Goal: Task Accomplishment & Management: Manage account settings

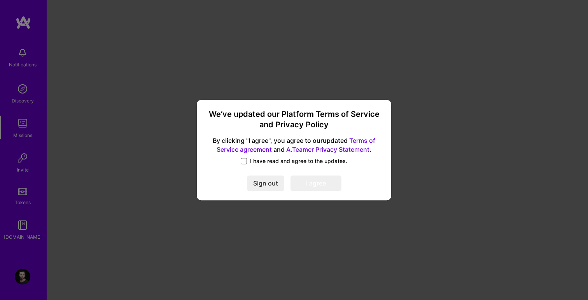
click at [245, 162] on span at bounding box center [244, 161] width 6 height 6
click at [0, 0] on input "I have read and agree to the updates." at bounding box center [0, 0] width 0 height 0
click at [305, 184] on button "I agree" at bounding box center [315, 184] width 51 height 16
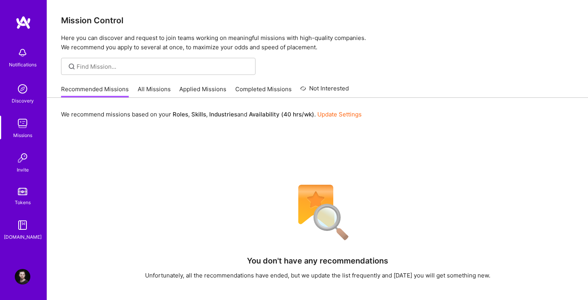
click at [24, 125] on img at bounding box center [23, 124] width 16 height 16
click at [24, 279] on img at bounding box center [23, 277] width 16 height 16
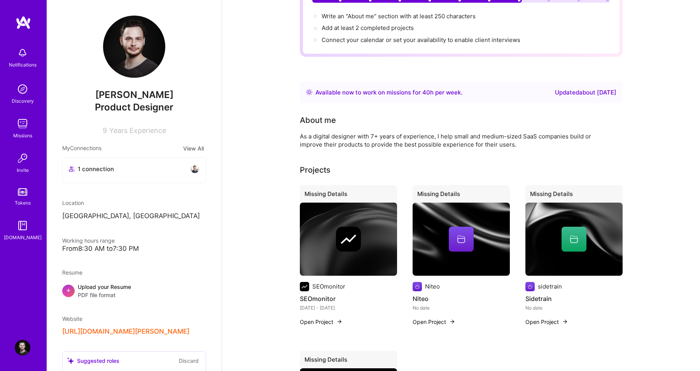
scroll to position [103, 0]
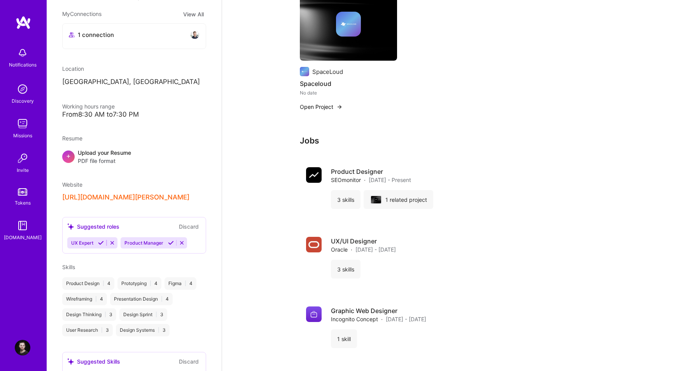
scroll to position [135, 0]
click at [159, 201] on button "[URL][DOMAIN_NAME][PERSON_NAME]" at bounding box center [125, 196] width 127 height 8
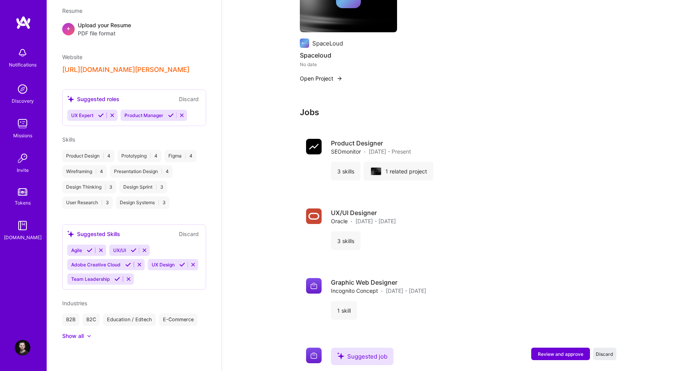
scroll to position [503, 0]
click at [23, 90] on img at bounding box center [23, 89] width 16 height 16
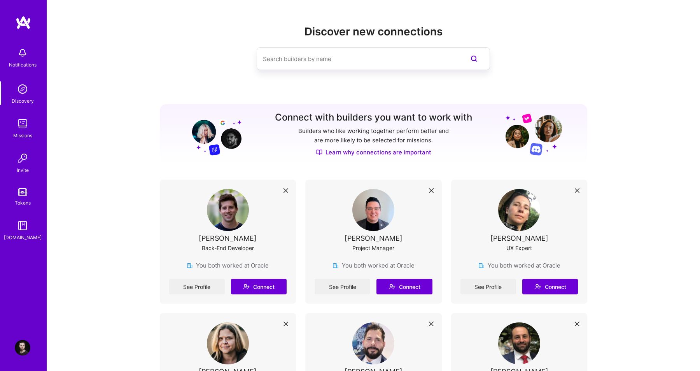
click at [410, 141] on p "Builders who like working together perform better and are more likely to be sel…" at bounding box center [374, 135] width 154 height 19
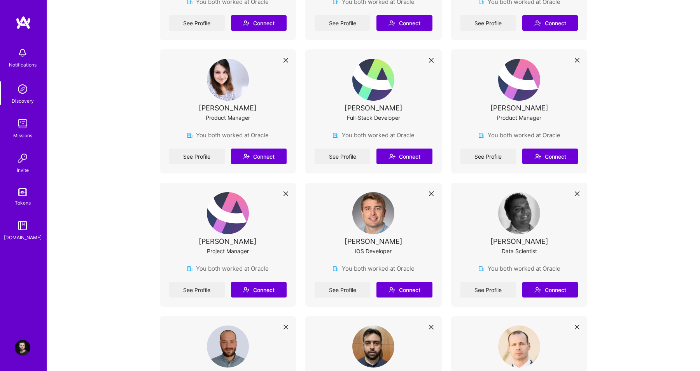
scroll to position [1197, 0]
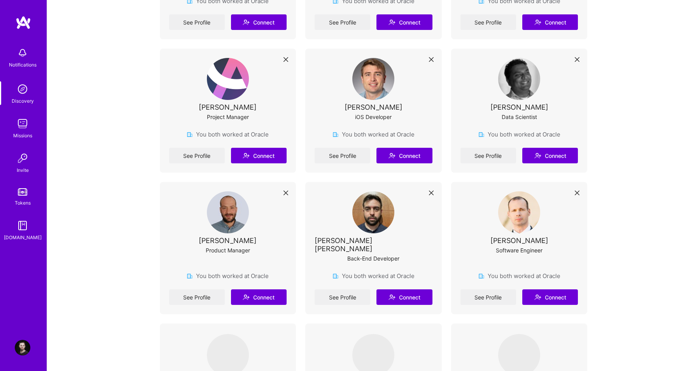
click at [26, 135] on div "Missions" at bounding box center [22, 135] width 19 height 8
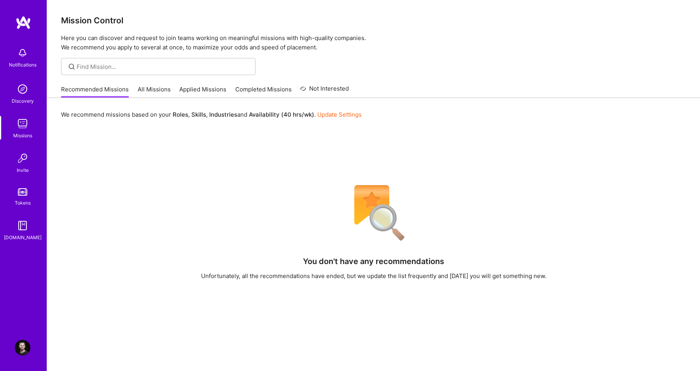
click at [166, 88] on link "All Missions" at bounding box center [154, 91] width 33 height 13
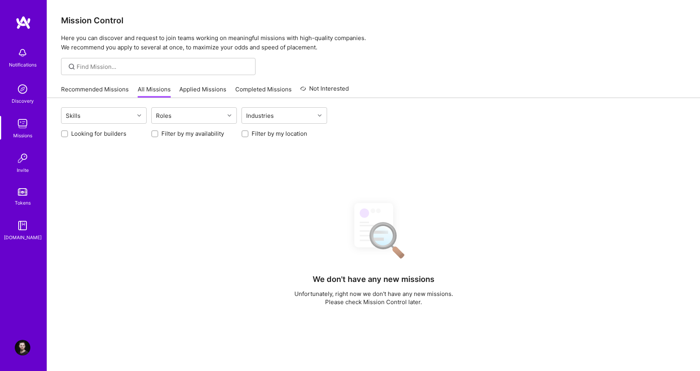
click at [113, 83] on div "Recommended Missions All Missions Applied Missions Completed Missions Not Inter…" at bounding box center [205, 89] width 288 height 17
click at [108, 92] on link "Recommended Missions" at bounding box center [95, 91] width 68 height 13
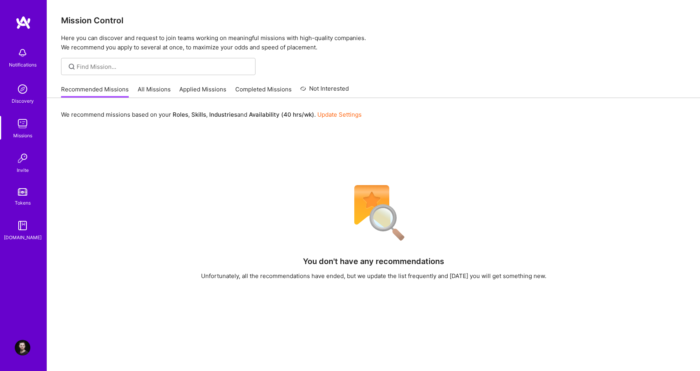
click at [328, 113] on link "Update Settings" at bounding box center [339, 114] width 44 height 7
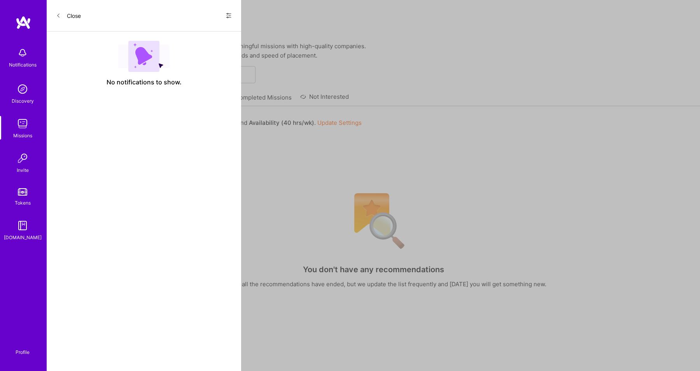
select select "US"
select select "Right Now"
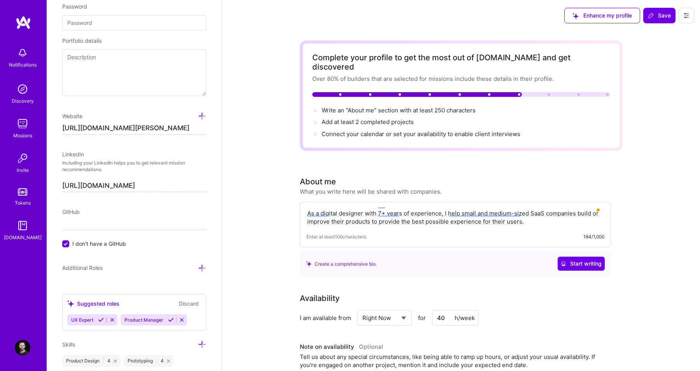
scroll to position [7, 0]
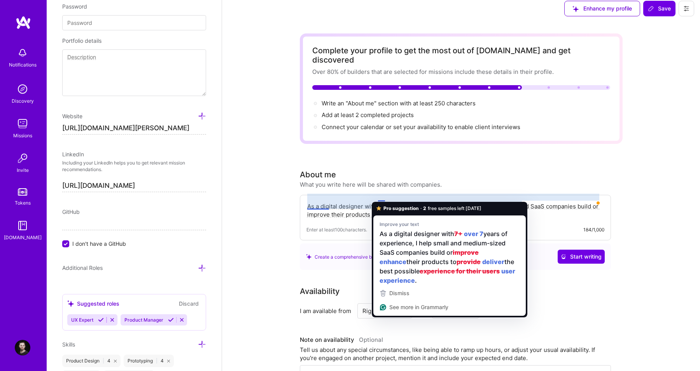
click at [380, 201] on textarea "As a digital designer with 7+ years of experience, I help small and medium-size…" at bounding box center [455, 210] width 298 height 18
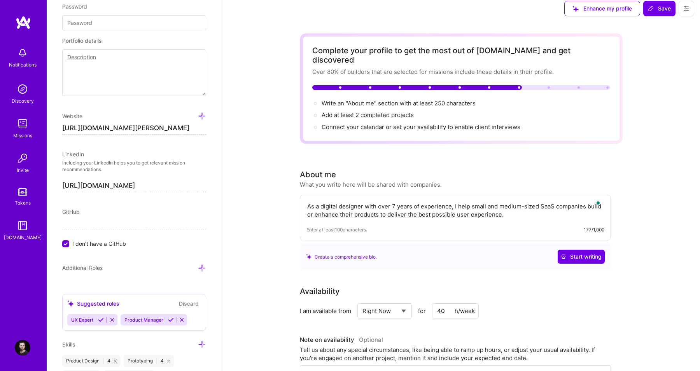
click at [392, 201] on textarea "As a digital designer with over 7 years of experience, I help small and medium-…" at bounding box center [455, 210] width 298 height 18
click at [419, 201] on textarea "As a digital designer with over 8 years of experience, I help small and medium-…" at bounding box center [455, 210] width 298 height 18
click at [430, 201] on textarea "As a digital designer with over 8 years of hands-on experience, I help small an…" at bounding box center [455, 210] width 298 height 18
click at [450, 201] on textarea "As a digital designer with over 8 years of hands-on-on experience, I help small…" at bounding box center [455, 210] width 298 height 18
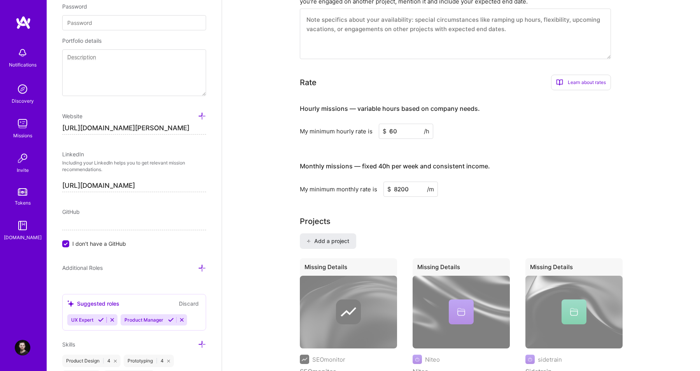
scroll to position [369, 0]
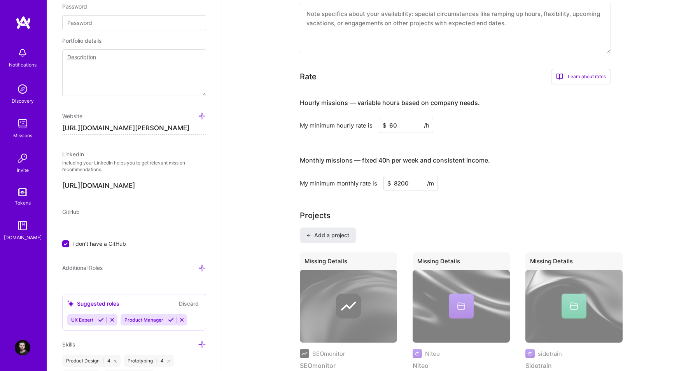
type textarea "As a digital designer with over 8 years of hands-on experience, I help small an…"
click at [417, 176] on input "8200" at bounding box center [410, 183] width 54 height 15
type input "7000"
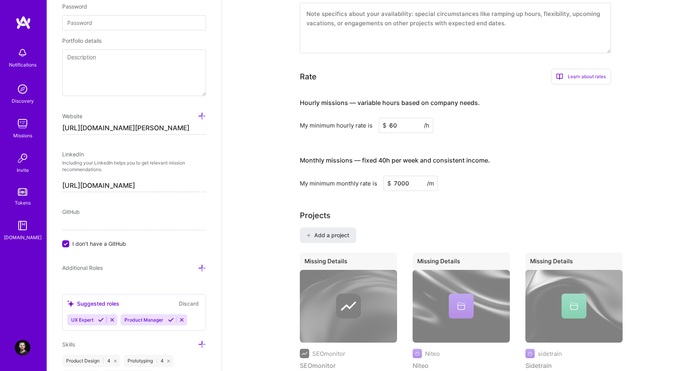
click at [375, 157] on h4 "Monthly missions — fixed 40h per week and consistent income." at bounding box center [395, 160] width 190 height 7
click at [441, 157] on h4 "Monthly missions — fixed 40h per week and consistent income." at bounding box center [395, 160] width 190 height 7
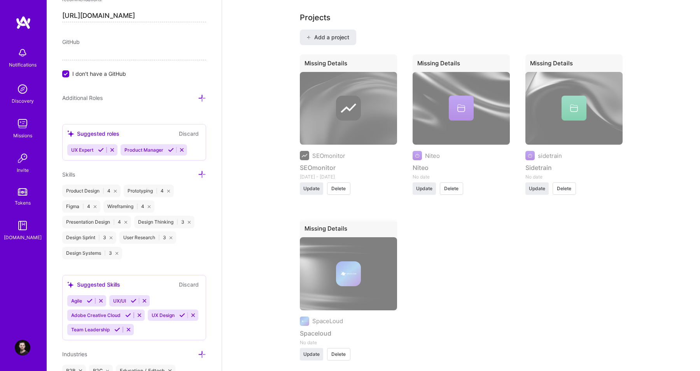
scroll to position [642, 0]
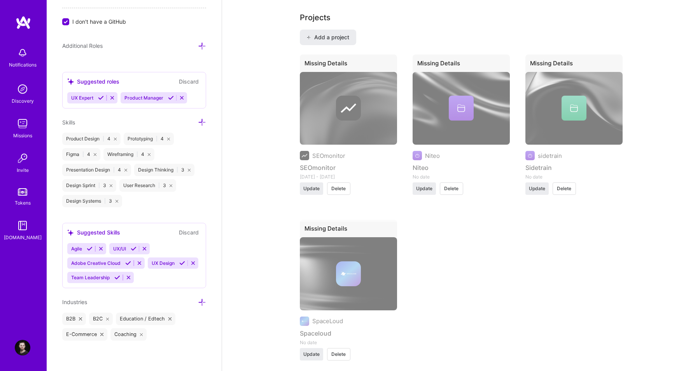
click at [89, 136] on div "Product Design | 4" at bounding box center [91, 139] width 58 height 12
click at [145, 276] on div "Agile UX/UI Adobe Creative Cloud UX Design Team Leadership" at bounding box center [134, 263] width 134 height 40
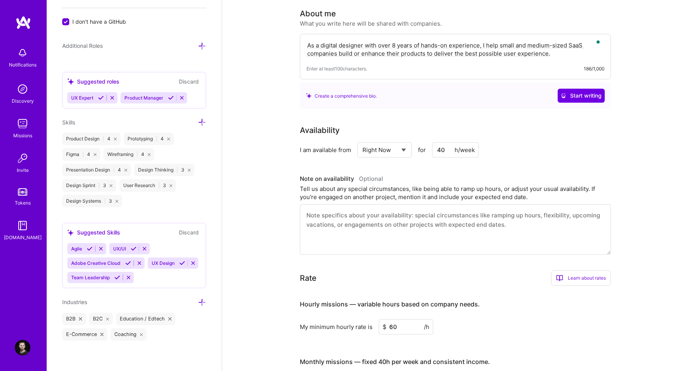
scroll to position [0, 0]
